Goal: Task Accomplishment & Management: Manage account settings

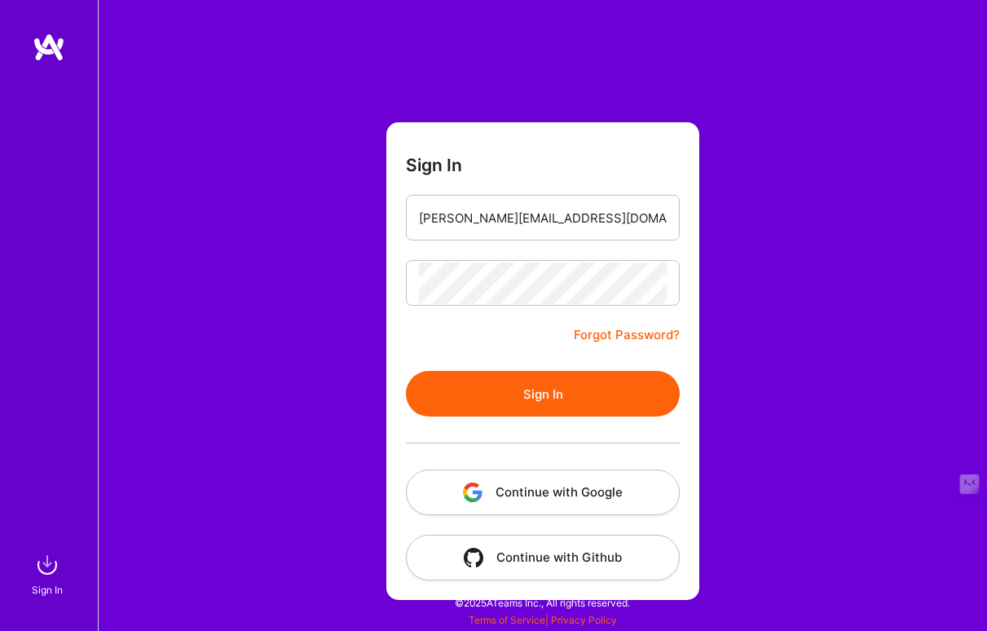
click at [539, 400] on button "Sign In" at bounding box center [543, 394] width 274 height 46
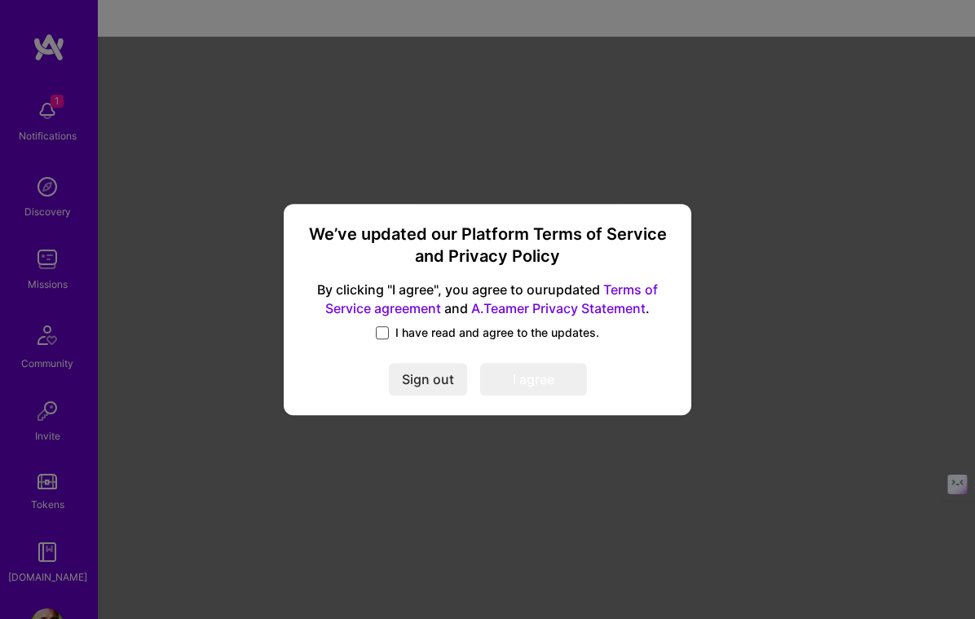
click at [379, 329] on span at bounding box center [382, 332] width 13 height 13
click at [0, 0] on input "I have read and agree to the updates." at bounding box center [0, 0] width 0 height 0
click at [542, 375] on button "I agree" at bounding box center [533, 380] width 107 height 33
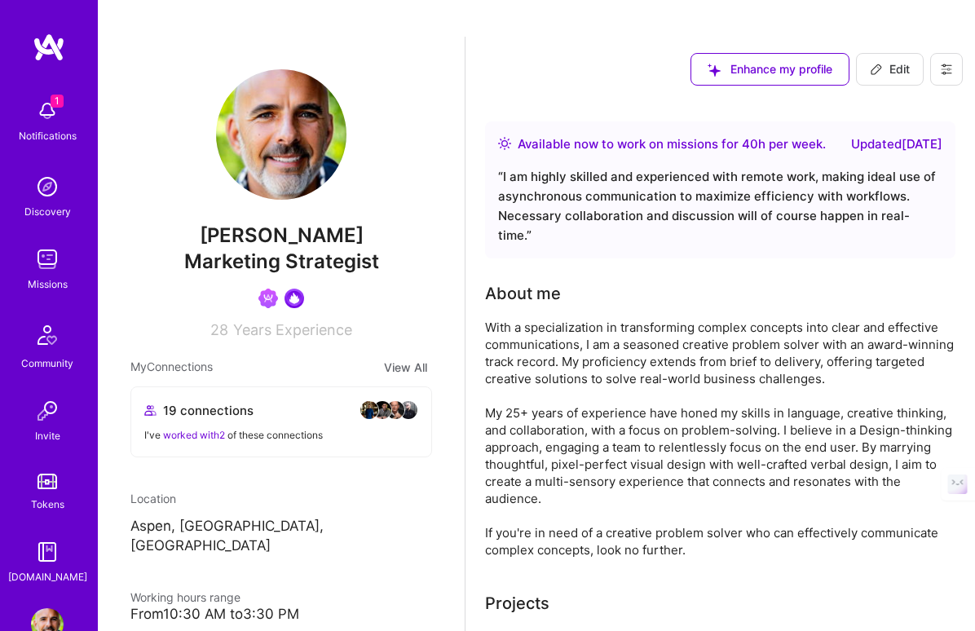
click at [698, 134] on div "Available now to work on missions for 40 h per week ." at bounding box center [672, 144] width 308 height 20
click at [887, 134] on div "Updated [DATE]" at bounding box center [896, 144] width 91 height 20
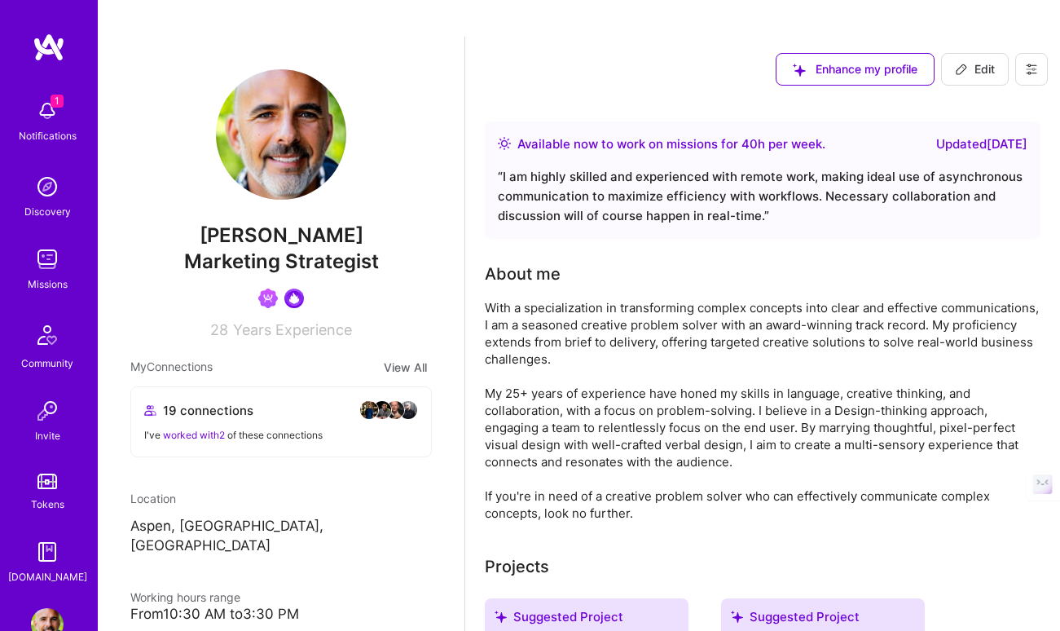
click at [983, 61] on span "Edit" at bounding box center [975, 69] width 40 height 16
select select "US"
select select "Right Now"
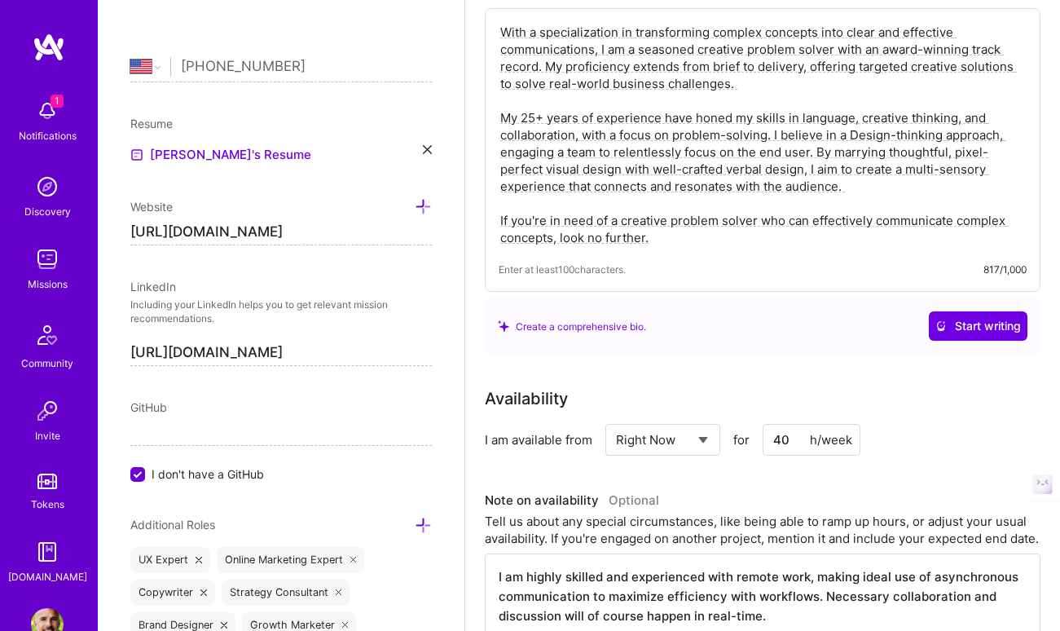
scroll to position [175, 0]
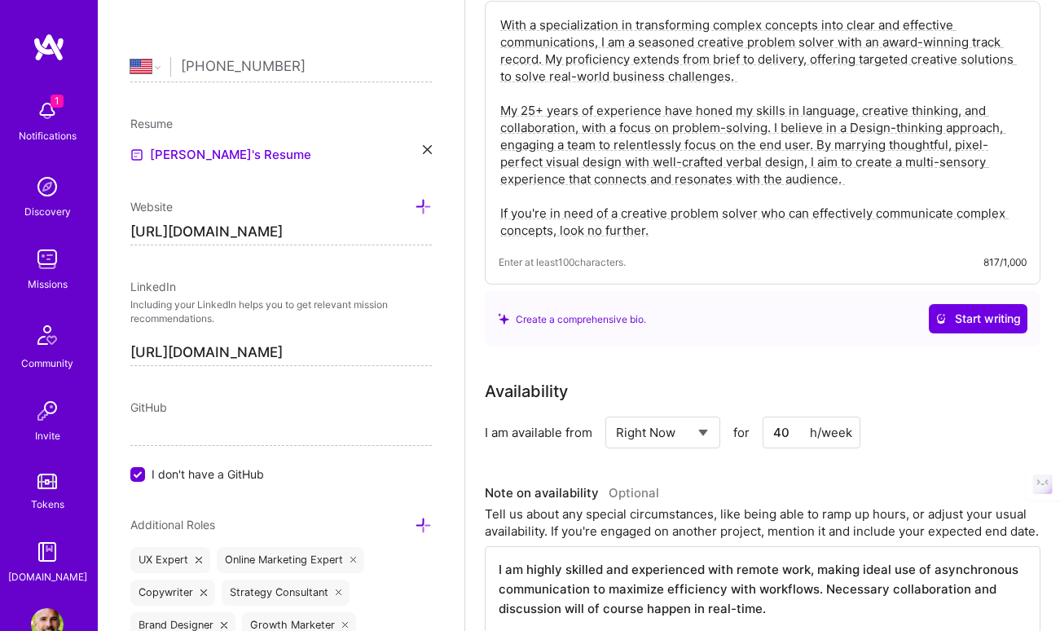
click at [779, 416] on input "40" at bounding box center [812, 432] width 98 height 32
type input "15"
click at [924, 416] on div "I am available from Select... Right Now Future Date Not Available for 15 h/week" at bounding box center [763, 432] width 556 height 32
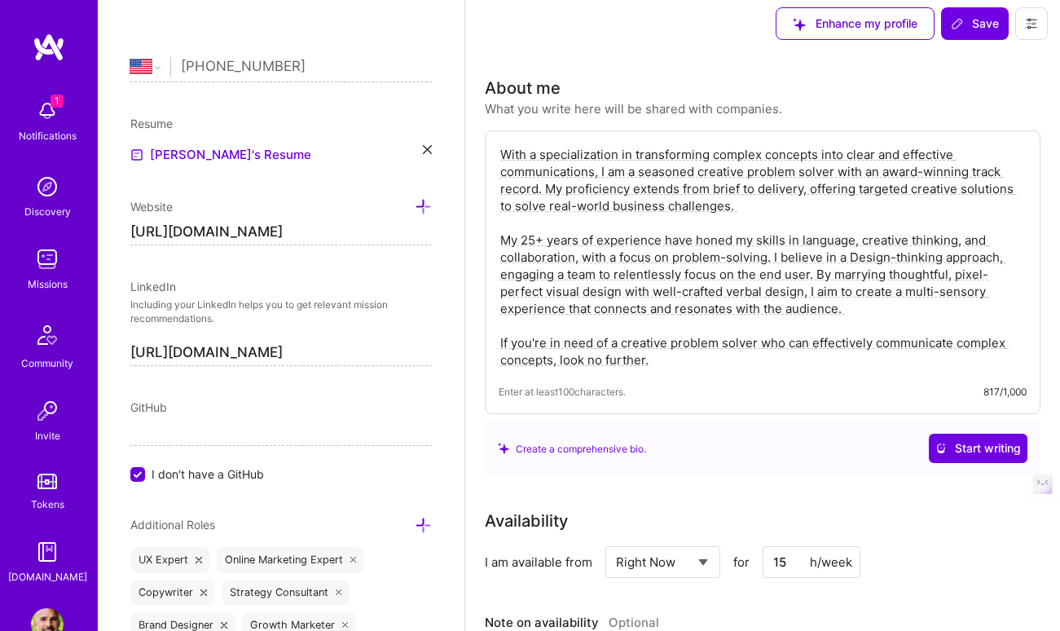
scroll to position [0, 0]
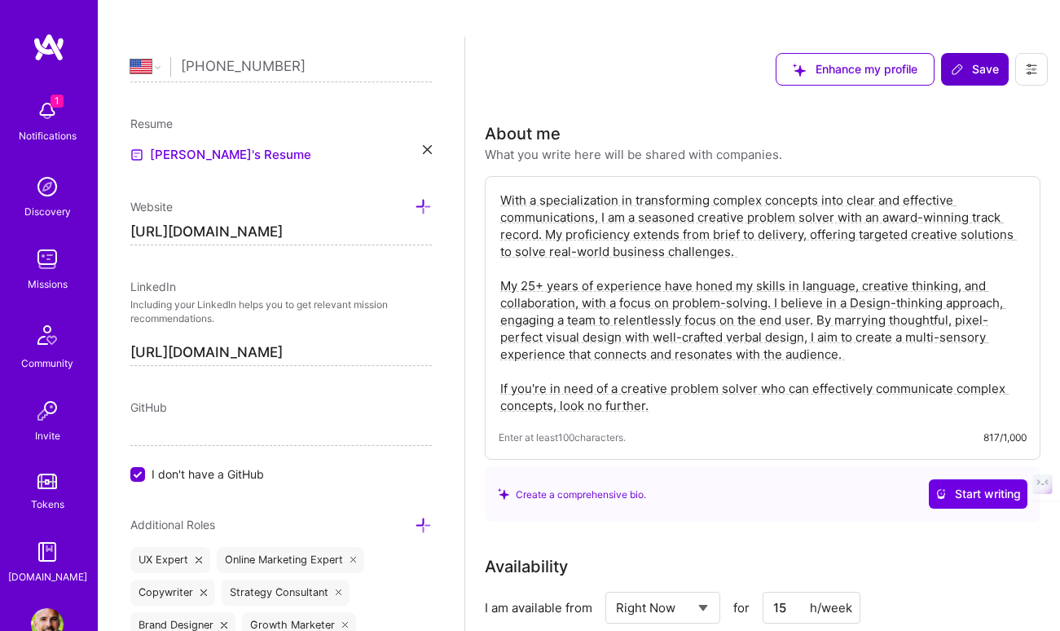
click at [974, 61] on span "Save" at bounding box center [975, 69] width 48 height 16
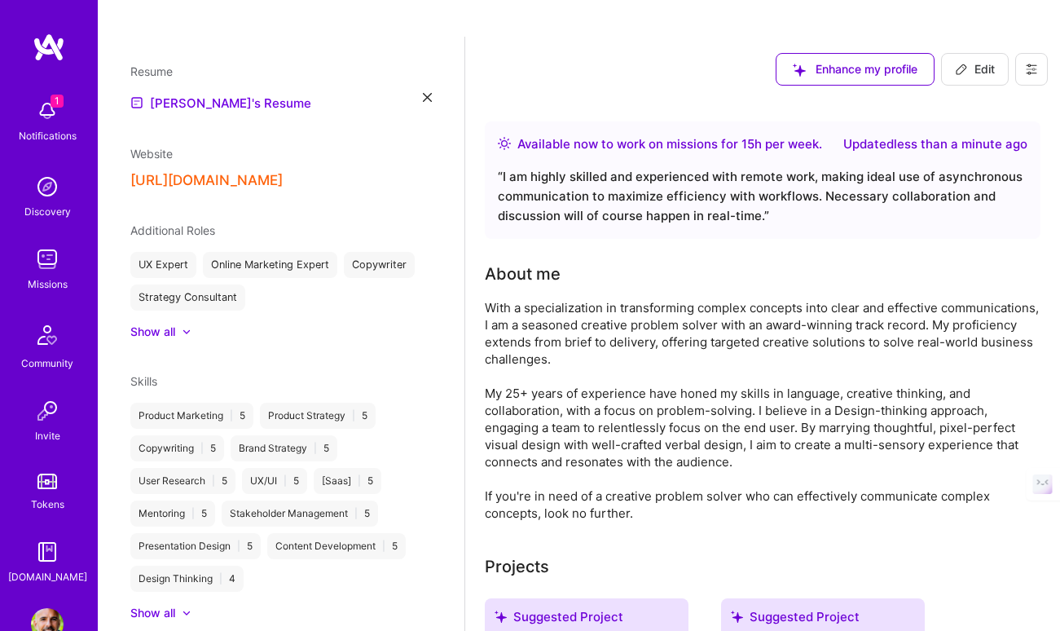
scroll to position [615, 0]
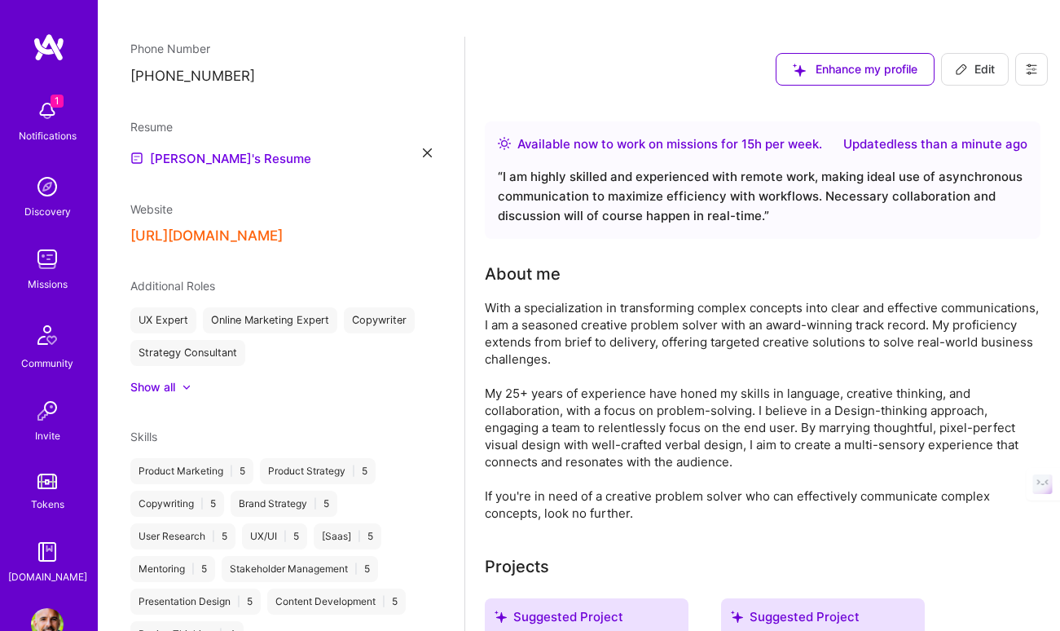
click at [42, 112] on img at bounding box center [47, 111] width 33 height 33
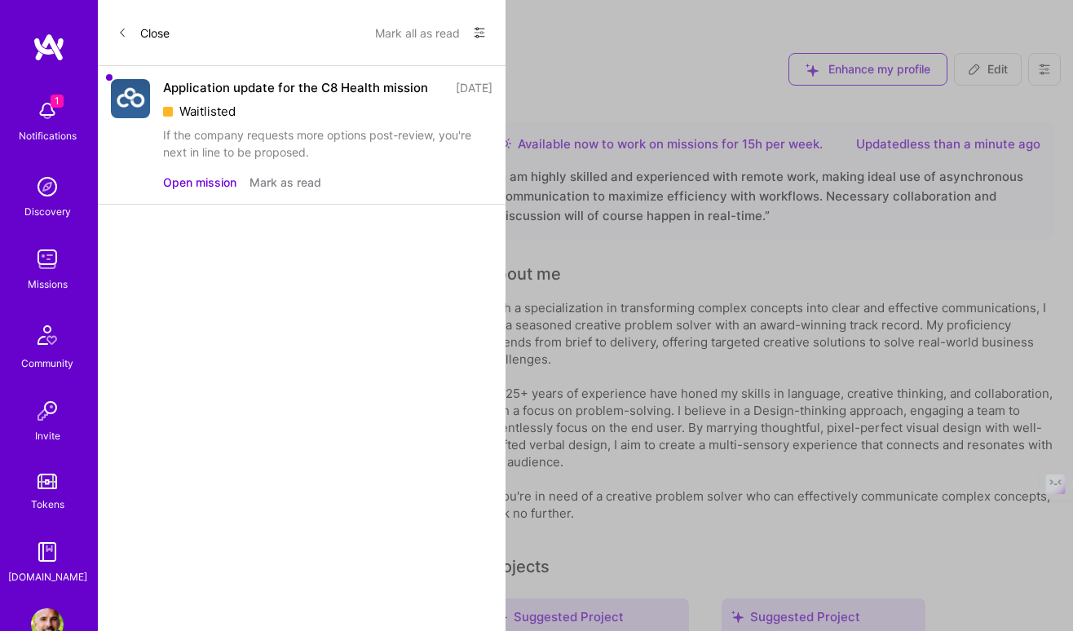
click at [306, 143] on div "If the company requests more options post-review, you're next in line to be pro…" at bounding box center [327, 143] width 329 height 34
click at [202, 191] on button "Open mission" at bounding box center [199, 182] width 73 height 17
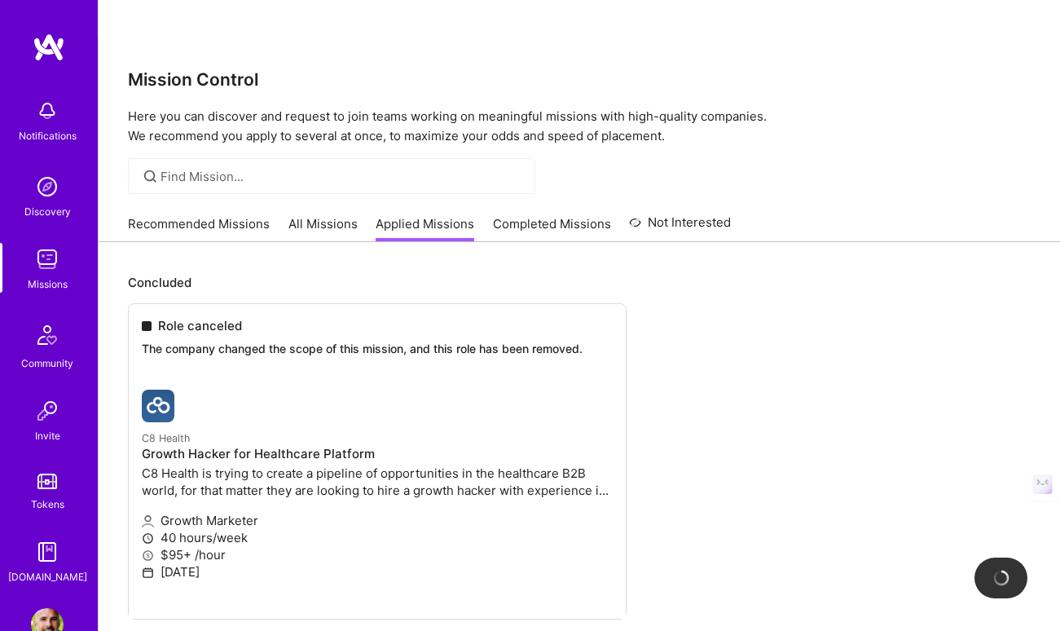
click at [209, 215] on link "Recommended Missions" at bounding box center [199, 228] width 142 height 27
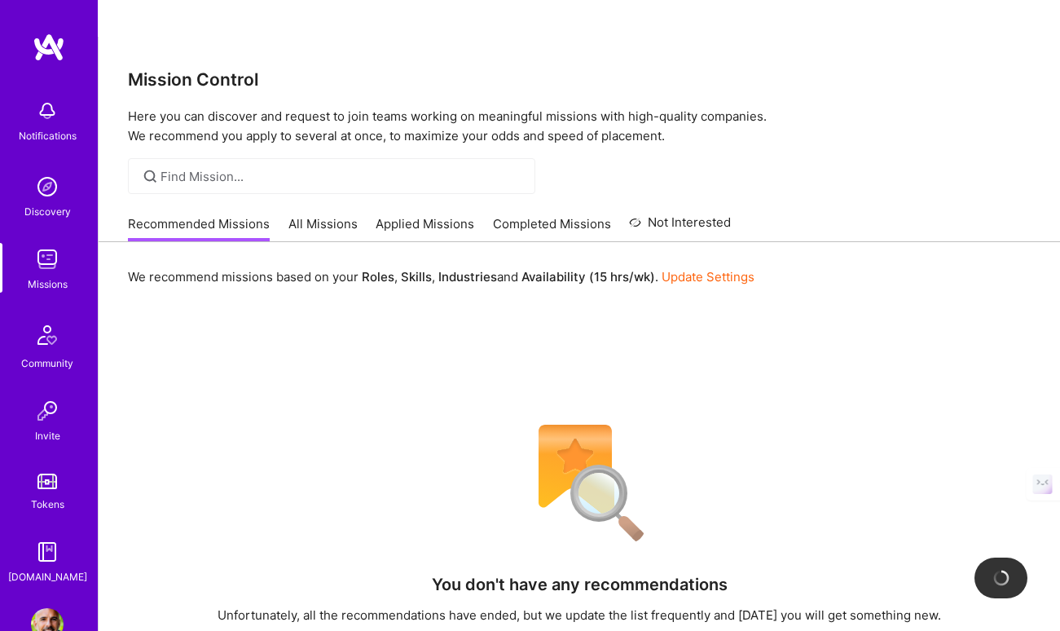
click at [314, 215] on link "All Missions" at bounding box center [323, 228] width 69 height 27
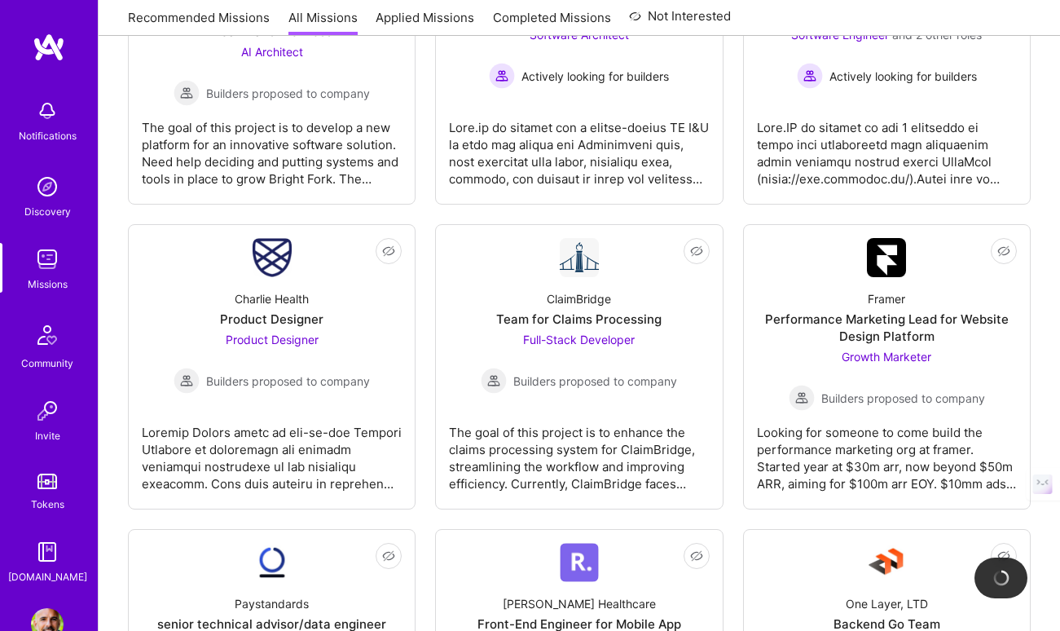
scroll to position [1968, 0]
